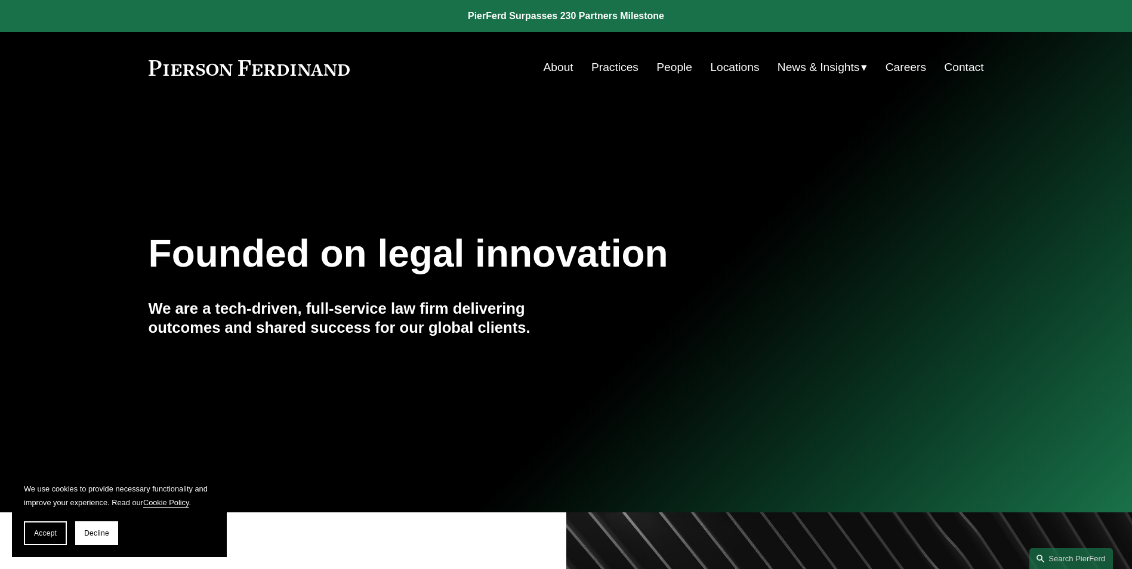
click at [673, 60] on link "People" at bounding box center [674, 67] width 36 height 23
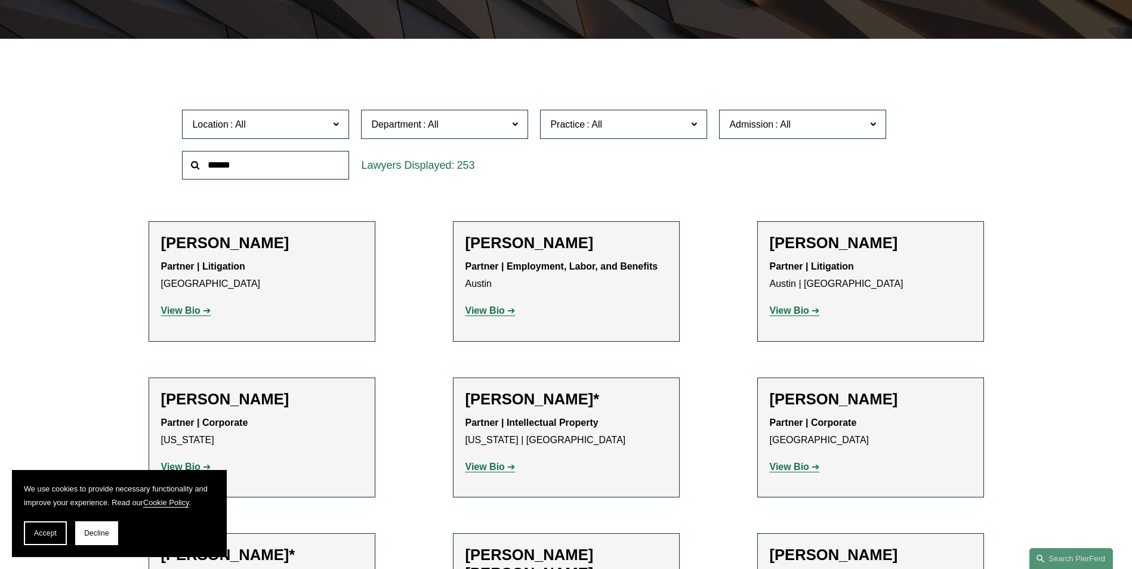
scroll to position [298, 0]
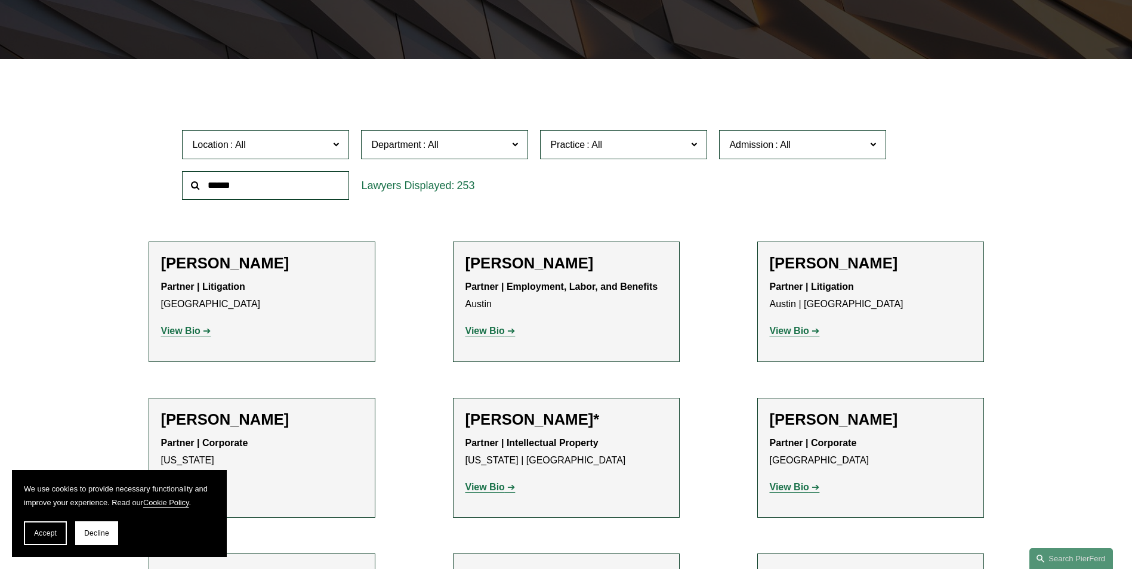
click at [335, 144] on span at bounding box center [336, 144] width 6 height 16
click at [0, 0] on link "[GEOGRAPHIC_DATA]" at bounding box center [0, 0] width 0 height 0
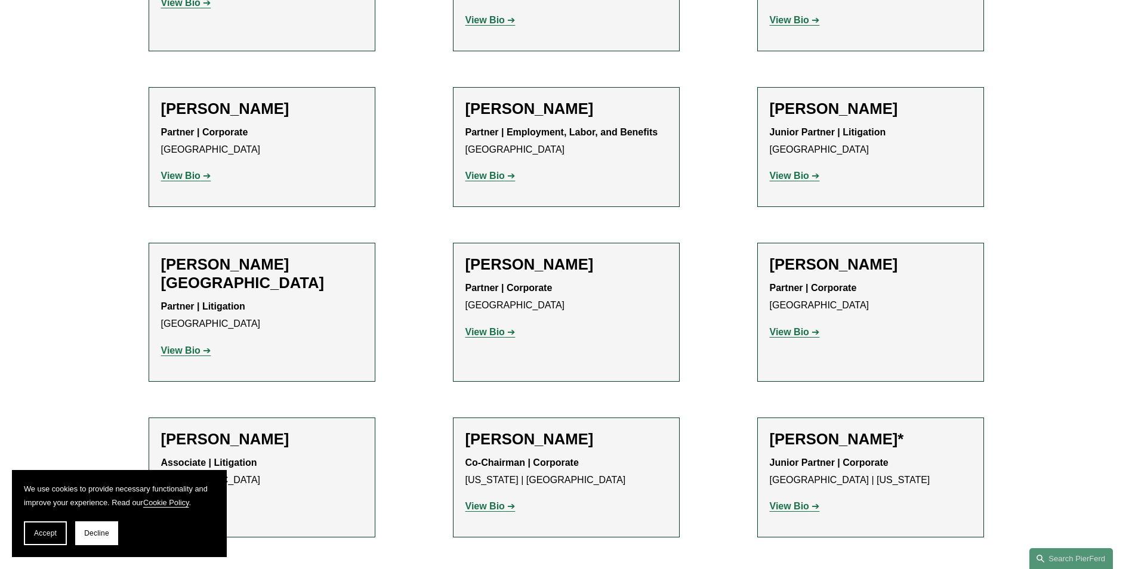
scroll to position [835, 0]
click at [796, 170] on strong "View Bio" at bounding box center [789, 175] width 39 height 10
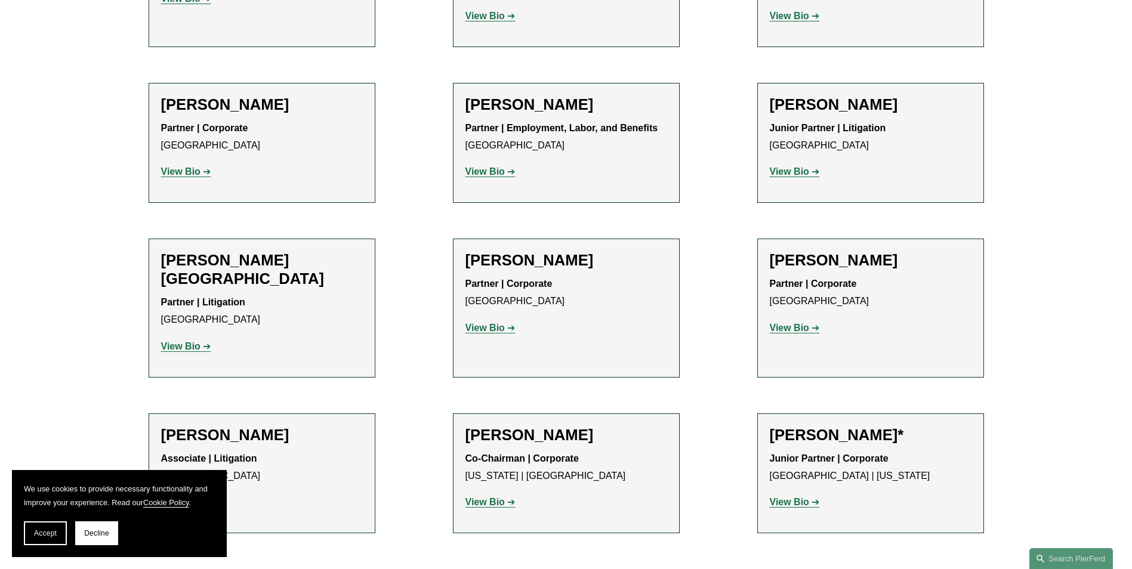
scroll to position [895, 0]
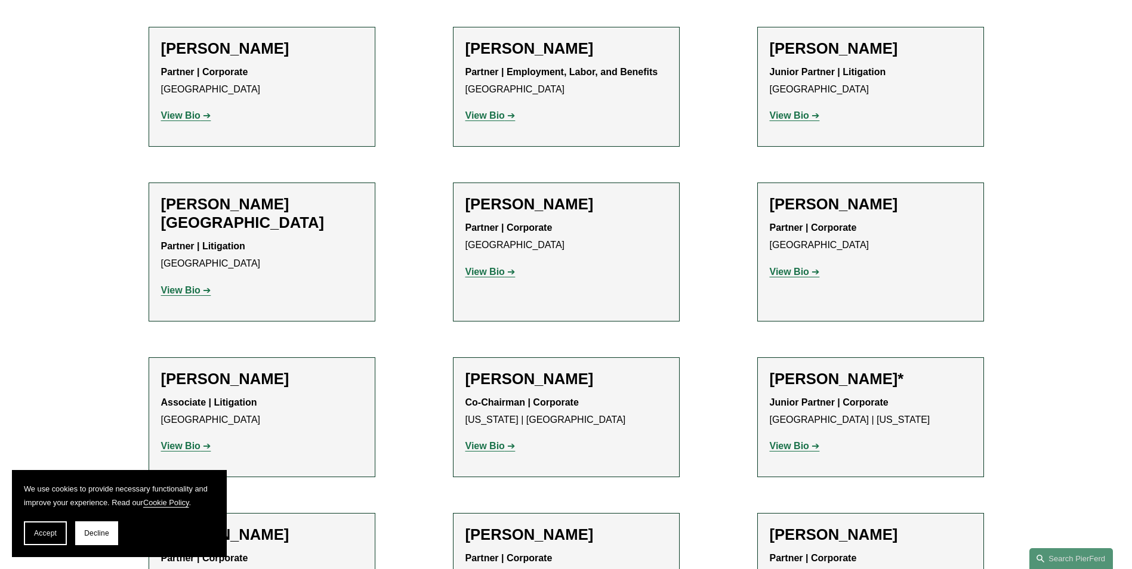
click at [199, 285] on strong "View Bio" at bounding box center [180, 290] width 39 height 10
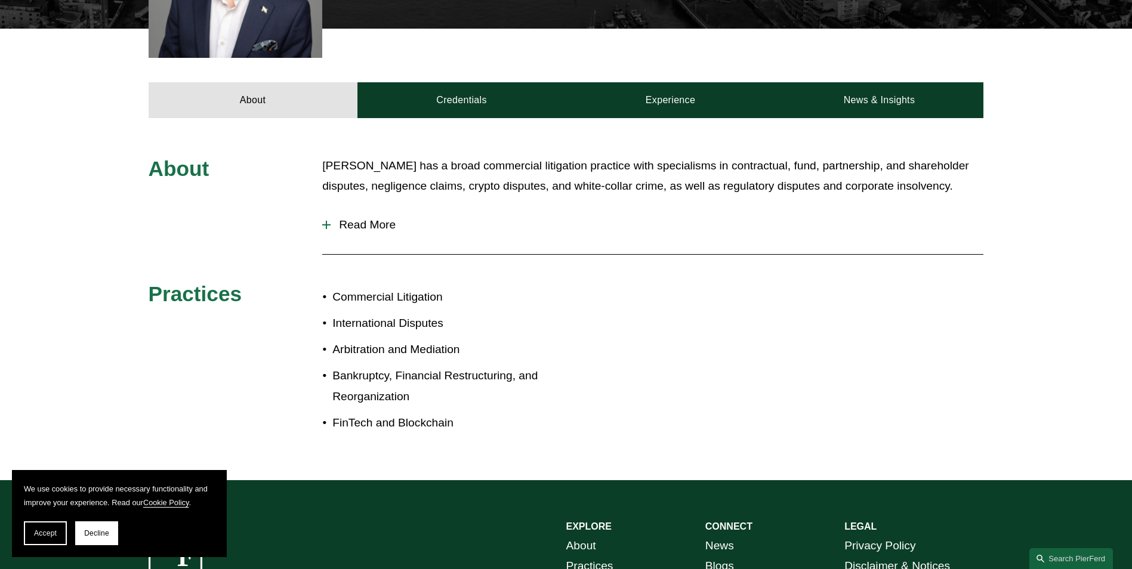
scroll to position [477, 0]
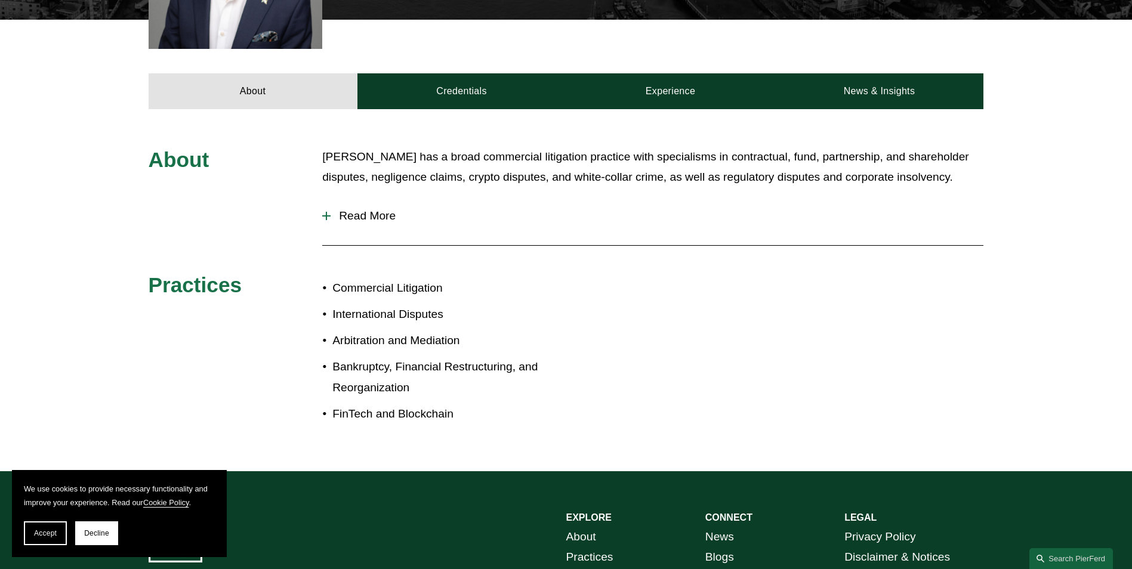
click at [321, 199] on div "About Daniel has a broad commercial litigation practice with specialisms in con…" at bounding box center [566, 291] width 1132 height 288
click at [329, 212] on div at bounding box center [326, 216] width 8 height 8
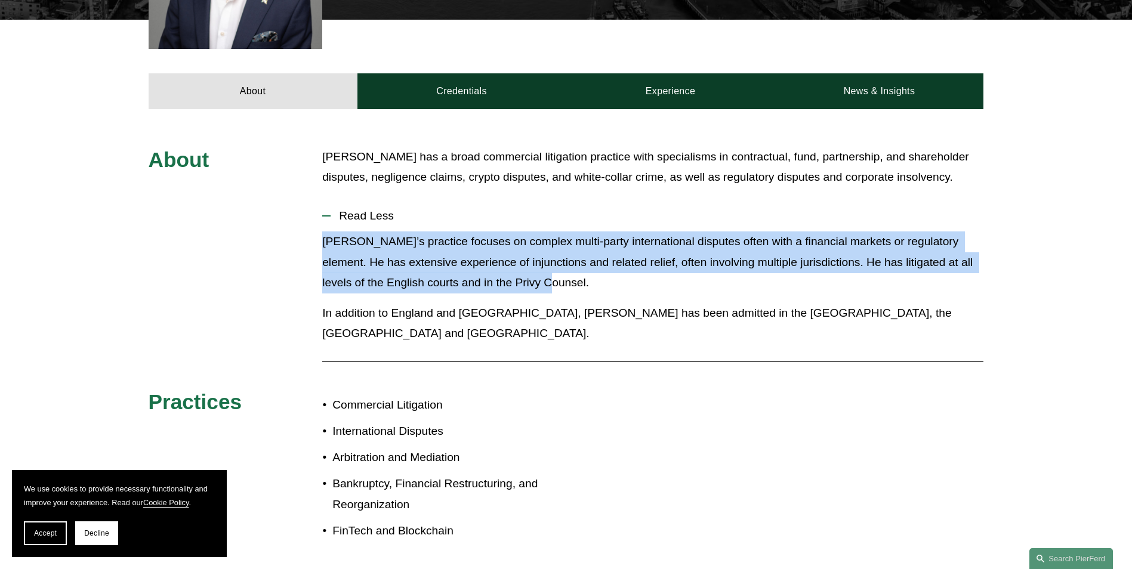
drag, startPoint x: 470, startPoint y: 260, endPoint x: 305, endPoint y: 212, distance: 172.1
click at [305, 212] on div "About Daniel has a broad commercial litigation practice with specialisms in con…" at bounding box center [566, 349] width 1132 height 404
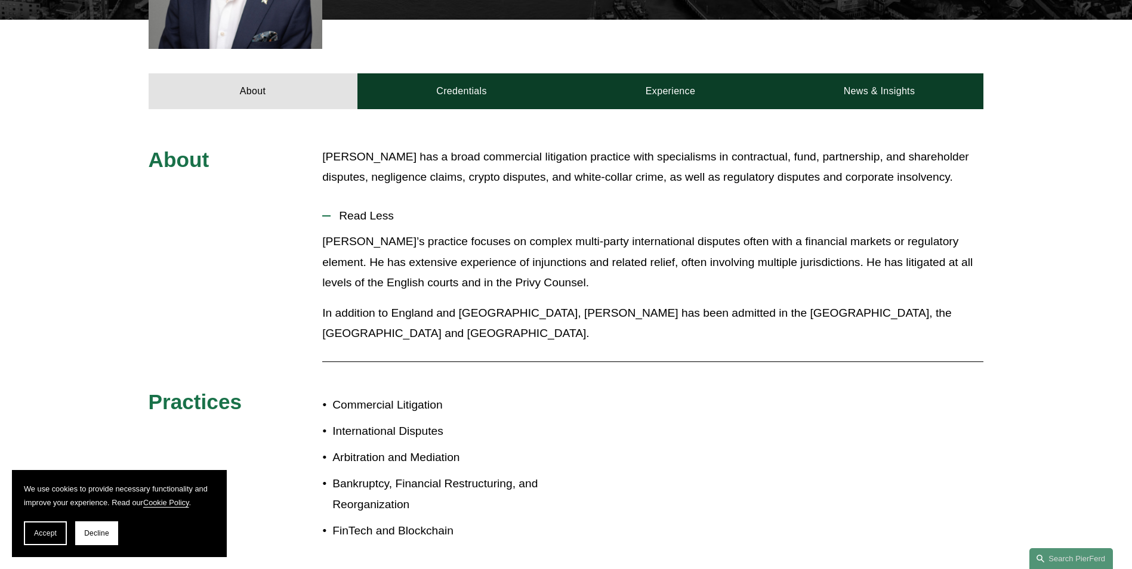
drag, startPoint x: 305, startPoint y: 212, endPoint x: 424, endPoint y: 279, distance: 137.1
click at [424, 279] on div "Daniel’s practice focuses on complex multi-party international disputes often w…" at bounding box center [652, 293] width 661 height 122
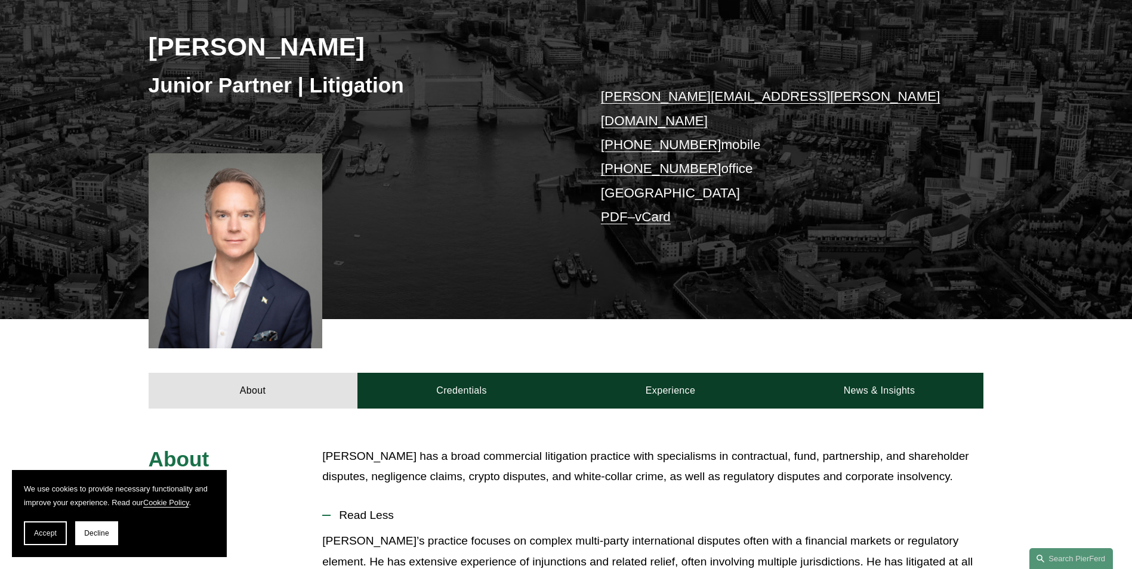
scroll to position [119, 0]
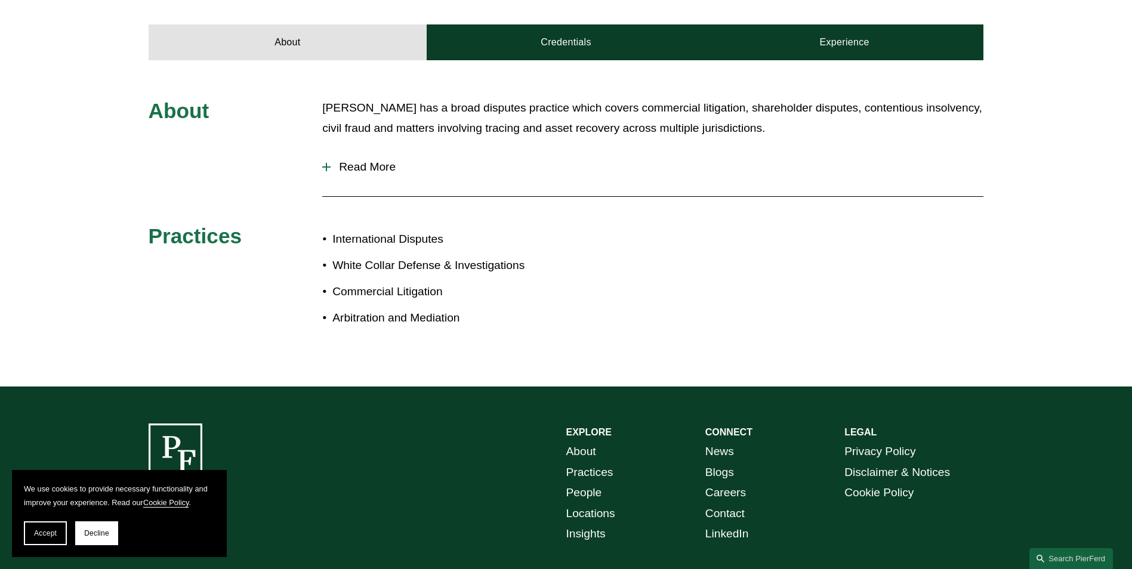
scroll to position [477, 0]
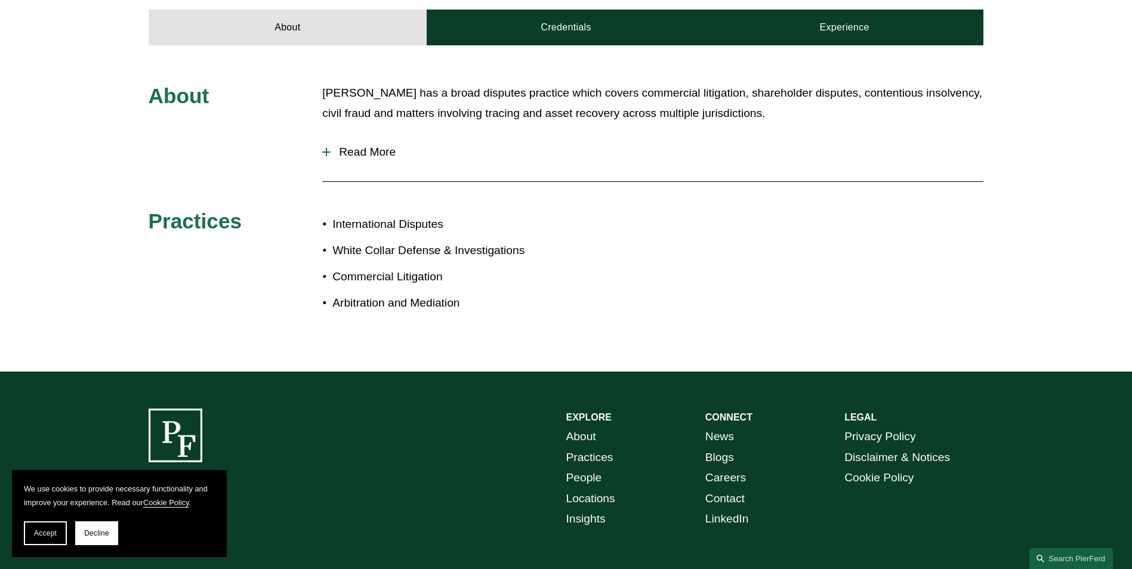
click at [326, 137] on button "Read More" at bounding box center [652, 152] width 661 height 31
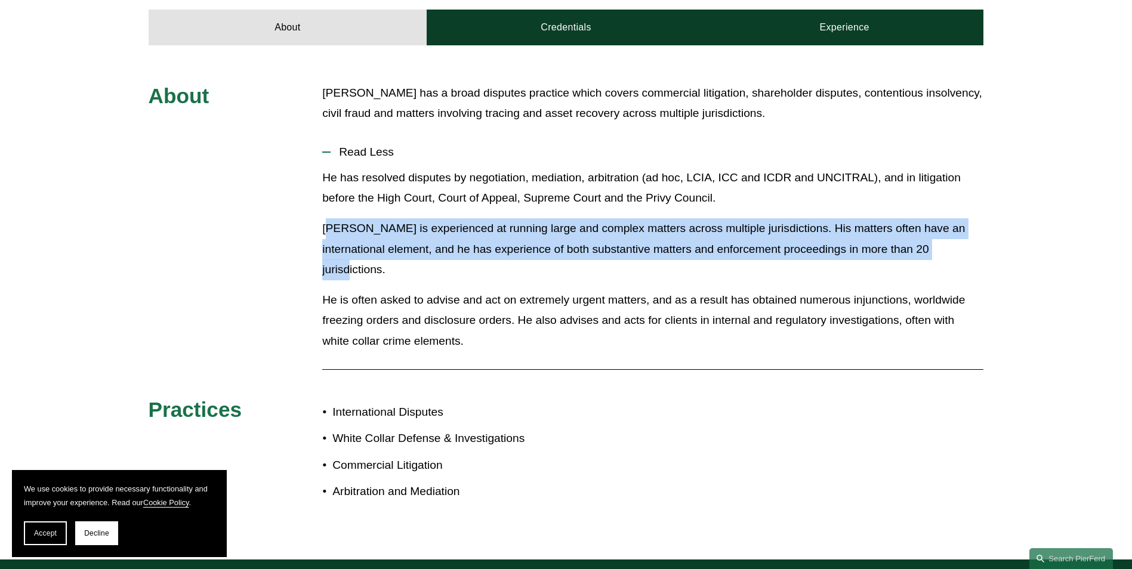
drag, startPoint x: 331, startPoint y: 205, endPoint x: 955, endPoint y: 229, distance: 624.1
click at [955, 229] on p "[PERSON_NAME] is experienced at running large and complex matters across multip…" at bounding box center [652, 249] width 661 height 62
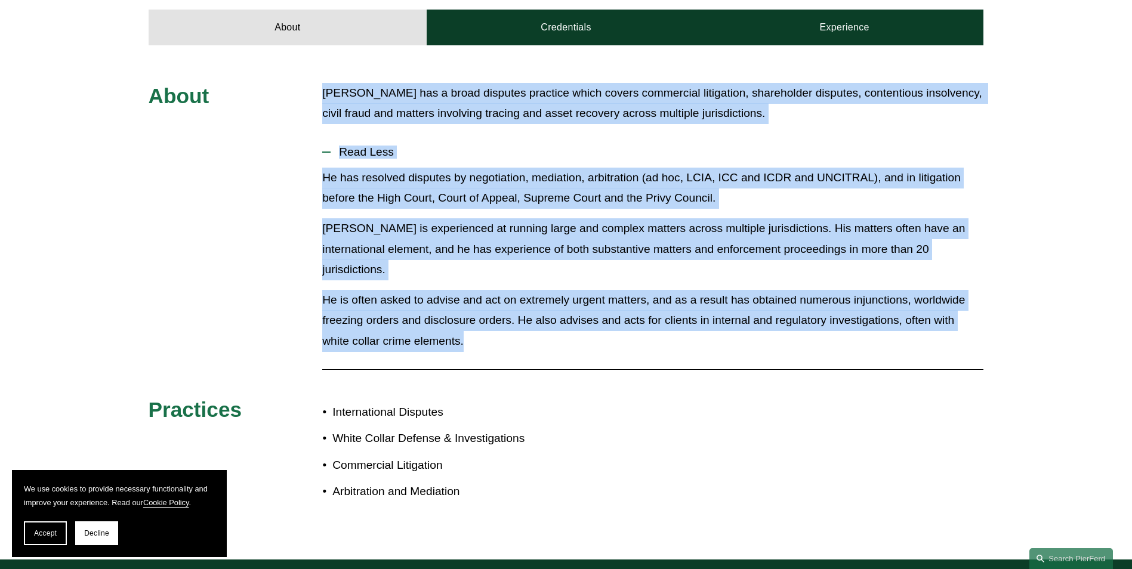
drag, startPoint x: 465, startPoint y: 288, endPoint x: 298, endPoint y: 86, distance: 261.9
click at [298, 86] on div "About [PERSON_NAME] has a broad disputes practice which covers commercial litig…" at bounding box center [566, 303] width 1132 height 440
drag, startPoint x: 298, startPoint y: 86, endPoint x: 397, endPoint y: 185, distance: 139.7
click at [397, 185] on div "He has resolved disputes by negotiation, mediation, arbitration (ad hoc, LCIA, …" at bounding box center [652, 264] width 661 height 193
click at [409, 224] on p "[PERSON_NAME] is experienced at running large and complex matters across multip…" at bounding box center [652, 249] width 661 height 62
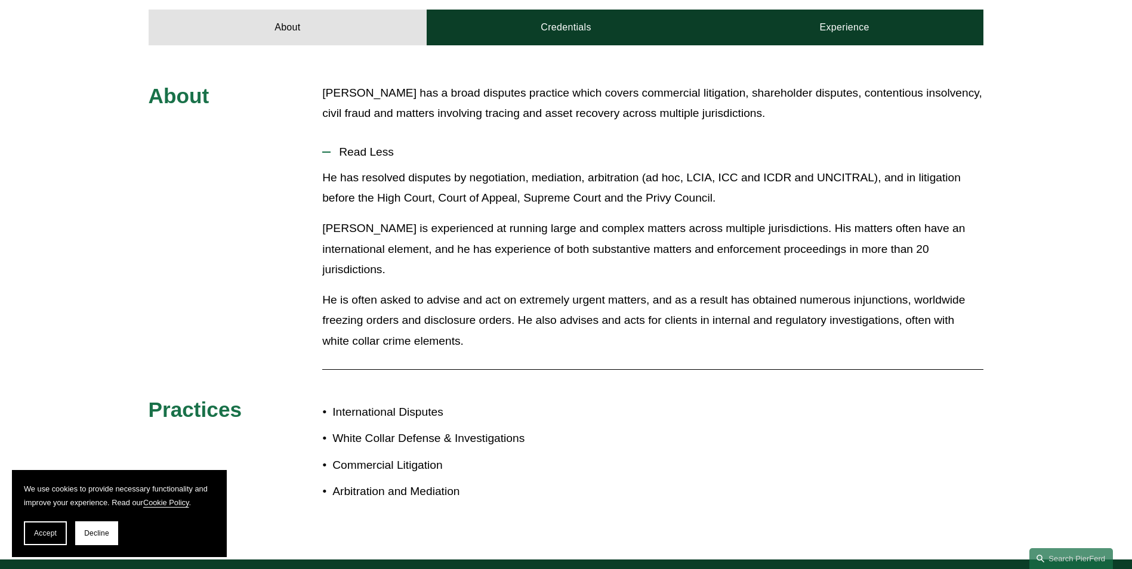
click at [409, 290] on p "He is often asked to advise and act on extremely urgent matters, and as a resul…" at bounding box center [652, 321] width 661 height 62
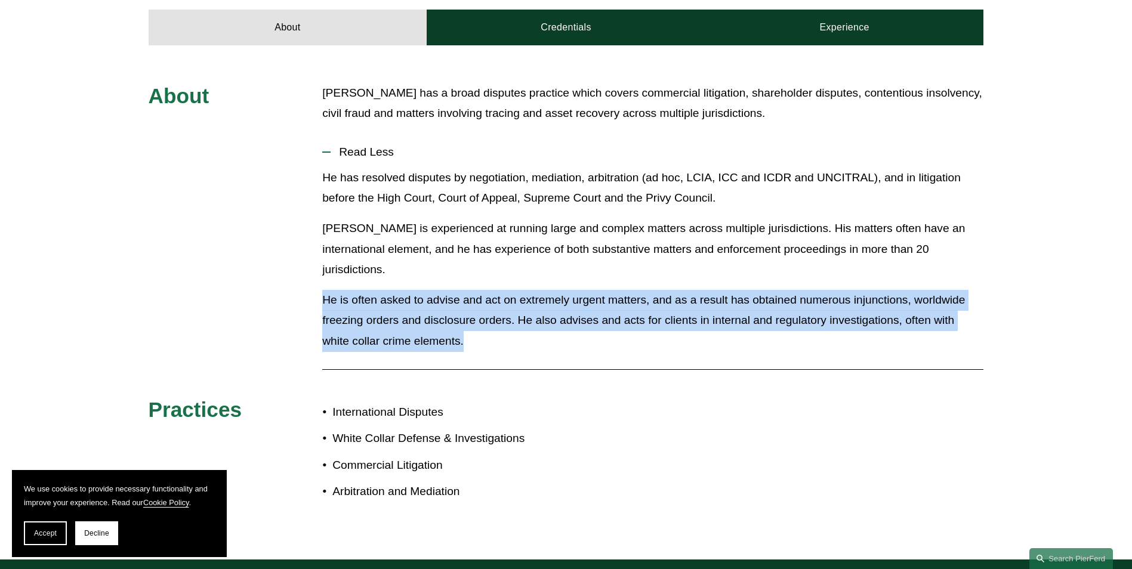
click at [409, 290] on p "He is often asked to advise and act on extremely urgent matters, and as a resul…" at bounding box center [652, 321] width 661 height 62
drag, startPoint x: 409, startPoint y: 257, endPoint x: 417, endPoint y: 270, distance: 15.3
click at [417, 290] on p "He is often asked to advise and act on extremely urgent matters, and as a resul…" at bounding box center [652, 321] width 661 height 62
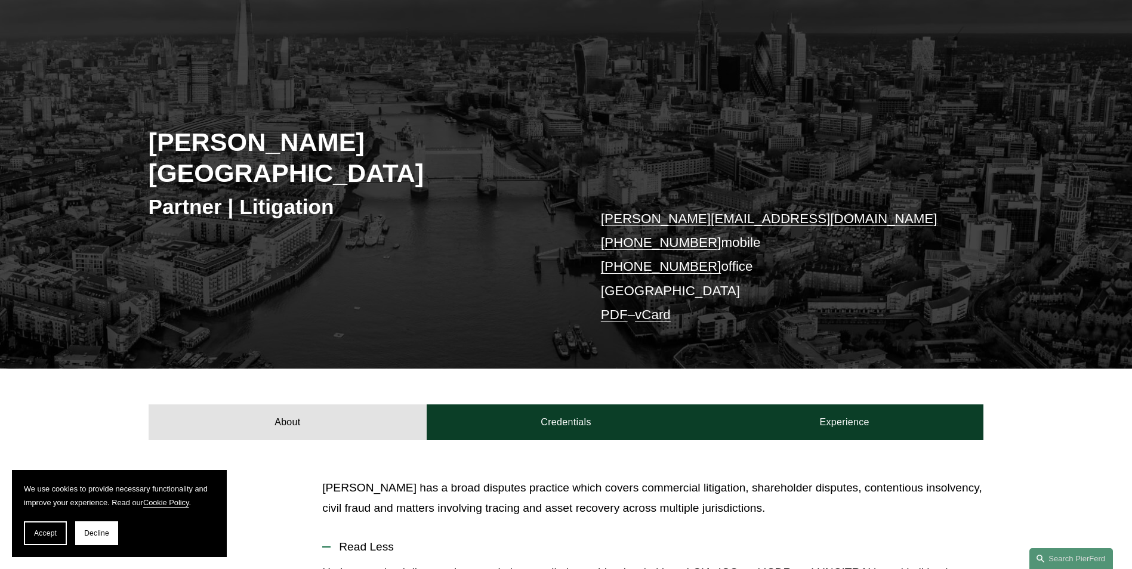
scroll to position [0, 0]
